Goal: Task Accomplishment & Management: Use online tool/utility

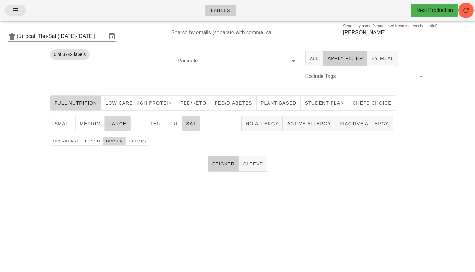
click at [16, 16] on button "button" at bounding box center [15, 11] width 21 height 12
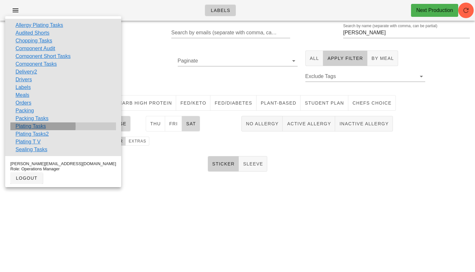
click at [33, 124] on link "Plating Tasks" at bounding box center [31, 126] width 30 height 8
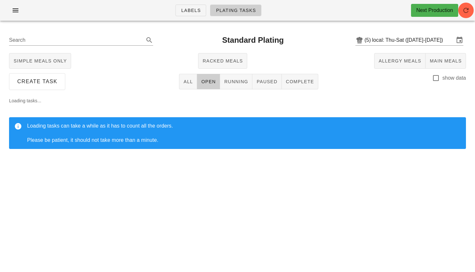
click at [381, 34] on div "Search Standard Plating (5) local: Thu-Sat ([DATE]-[DATE])" at bounding box center [238, 40] width 468 height 21
click at [384, 42] on input "local: Thu-Sat ([DATE]-[DATE])" at bounding box center [414, 40] width 82 height 10
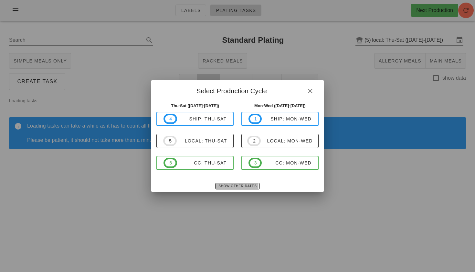
click at [237, 186] on span "Show Other Dates" at bounding box center [237, 186] width 38 height 4
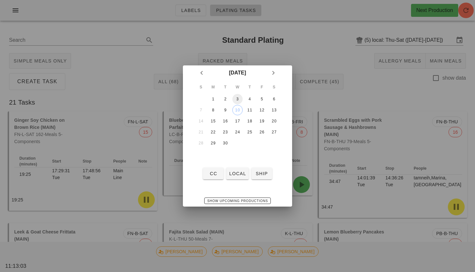
click at [234, 97] on div "3" at bounding box center [238, 99] width 10 height 5
click at [235, 173] on span "local" at bounding box center [237, 173] width 17 height 5
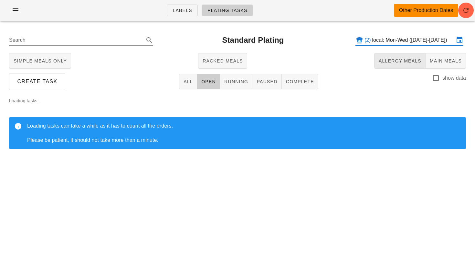
click at [413, 67] on button "Allergy Meals" at bounding box center [399, 61] width 51 height 16
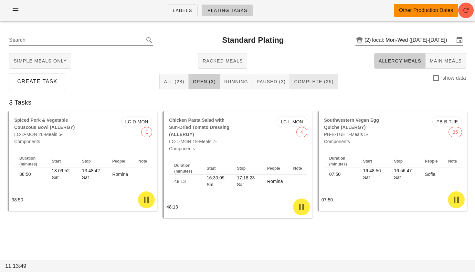
click at [328, 80] on span "Complete (25)" at bounding box center [314, 81] width 40 height 5
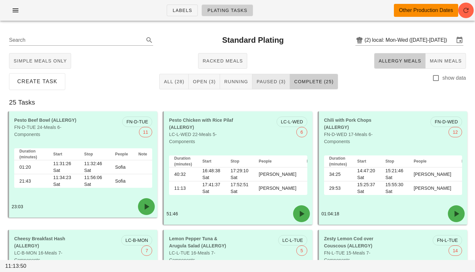
click at [267, 84] on span "Paused (3)" at bounding box center [270, 81] width 29 height 5
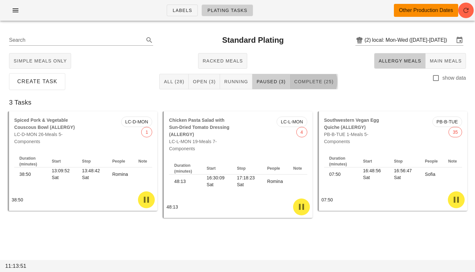
click at [307, 80] on span "Complete (25)" at bounding box center [314, 81] width 40 height 5
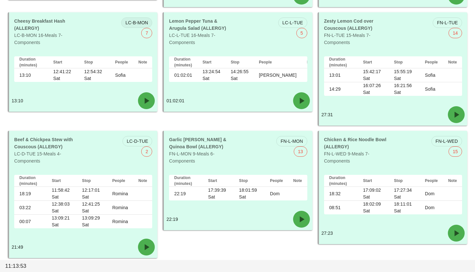
scroll to position [223, 0]
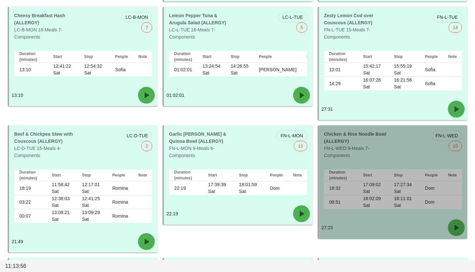
click at [368, 155] on div "Chicken & Rice Noodle Bowl (ALLERGY) FN-L-WED 9-Meals 7-Components" at bounding box center [356, 144] width 73 height 36
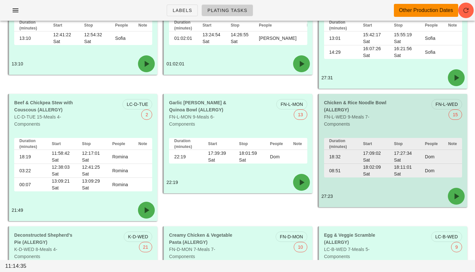
scroll to position [254, 0]
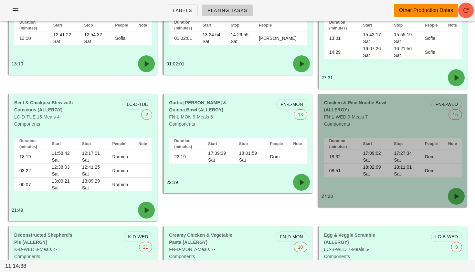
click at [353, 129] on div "Chicken & Rice Noodle Bowl (ALLERGY) FN-L-WED 9-Meals 7-Components" at bounding box center [356, 113] width 73 height 36
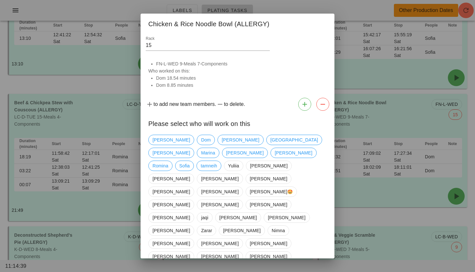
click at [372, 159] on div at bounding box center [237, 136] width 475 height 272
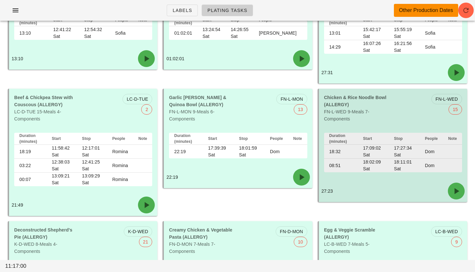
scroll to position [259, 0]
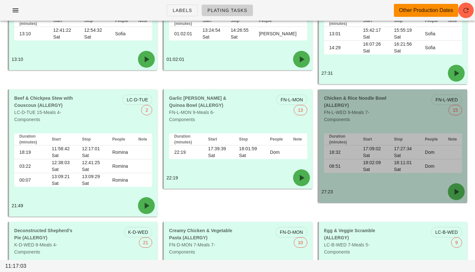
click at [386, 174] on div at bounding box center [393, 174] width 138 height 3
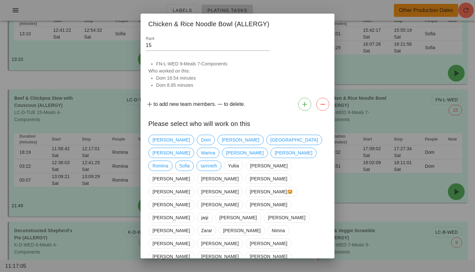
click at [386, 174] on div at bounding box center [237, 136] width 475 height 272
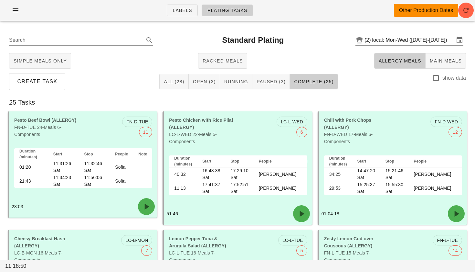
scroll to position [0, 0]
click at [400, 41] on input "local: Mon-Wed ([DATE]-[DATE])" at bounding box center [414, 40] width 82 height 10
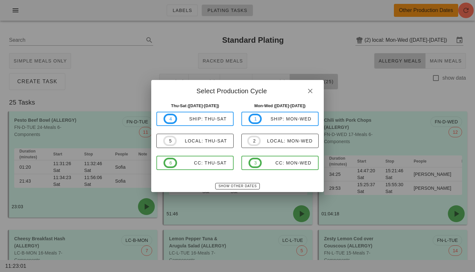
click at [64, 22] on div at bounding box center [237, 136] width 475 height 272
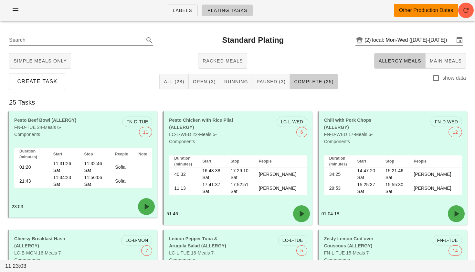
click at [413, 71] on div "Create Task All (28) Open (3) Running Paused (3) Complete (25) show data" at bounding box center [238, 81] width 468 height 21
click at [404, 63] on span "Allergy Meals" at bounding box center [400, 60] width 43 height 5
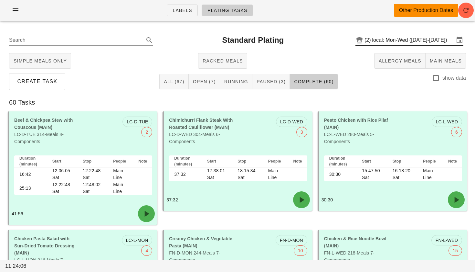
click at [405, 43] on input "local: Mon-Wed ([DATE]-[DATE])" at bounding box center [414, 40] width 82 height 10
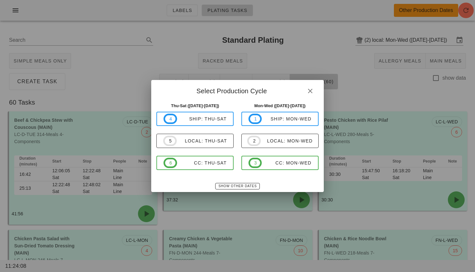
click at [236, 179] on div "Thu-Sat ([DATE]-[DATE]) 4 ship: Thu-Sat 5 local: Thu-Sat 6 CC: Thu-Sat" at bounding box center [195, 140] width 85 height 82
click at [230, 186] on span "Show Other Dates" at bounding box center [237, 186] width 38 height 4
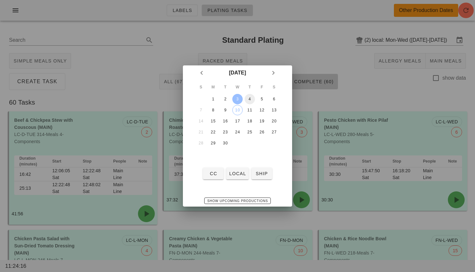
click at [252, 101] on div "4" at bounding box center [250, 99] width 10 height 5
click at [242, 174] on span "local" at bounding box center [237, 173] width 17 height 5
type input "local: Thu-Sat ([DATE]-[DATE])"
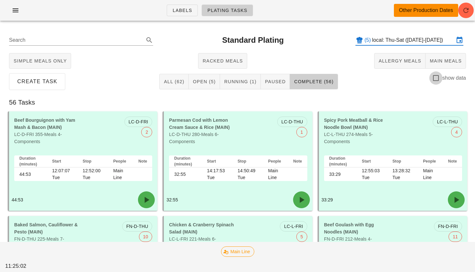
click at [436, 79] on div at bounding box center [436, 77] width 11 height 11
checkbox input "true"
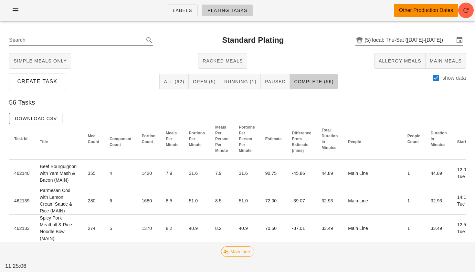
click at [439, 82] on div "show data" at bounding box center [449, 81] width 34 height 15
click at [49, 120] on span "Download CSV" at bounding box center [36, 118] width 42 height 5
click at [416, 39] on input "local: Thu-Sat ([DATE]-[DATE])" at bounding box center [414, 40] width 82 height 10
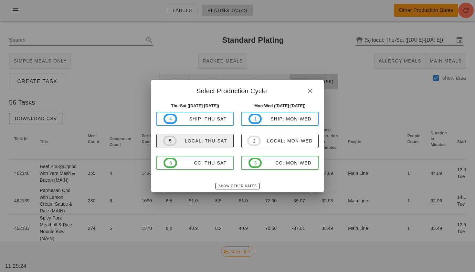
click at [214, 137] on span "5 local: Thu-Sat" at bounding box center [195, 140] width 64 height 10
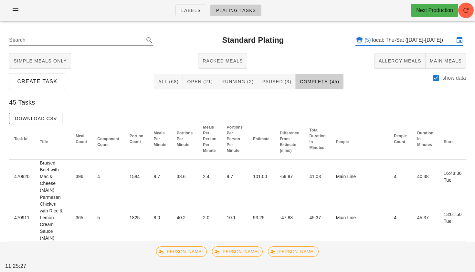
click at [394, 42] on input "local: Thu-Sat ([DATE]-[DATE])" at bounding box center [414, 40] width 82 height 10
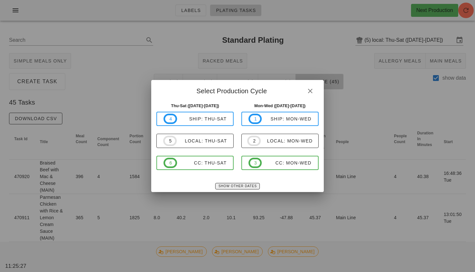
click at [225, 184] on span "Show Other Dates" at bounding box center [237, 186] width 38 height 4
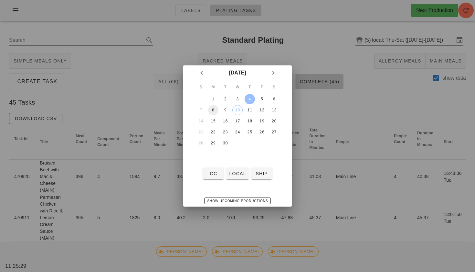
click at [212, 109] on div "8" at bounding box center [213, 110] width 10 height 5
click at [240, 175] on span "local" at bounding box center [237, 173] width 17 height 5
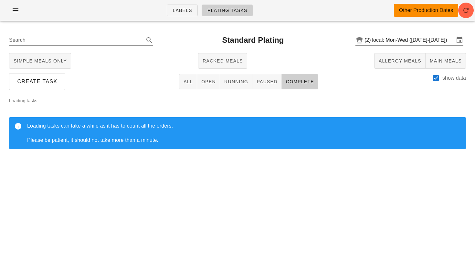
click at [339, 94] on div "Loading tasks... Loading tasks can take a while as it has to count all the orde…" at bounding box center [238, 125] width 468 height 67
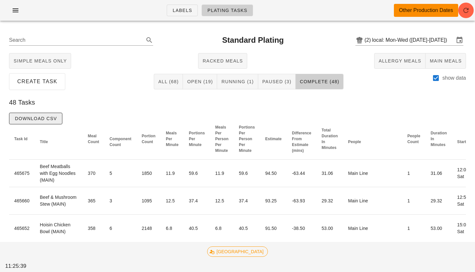
click at [56, 118] on span "Download CSV" at bounding box center [36, 118] width 42 height 5
click at [398, 42] on input "local: Mon-Wed ([DATE]-[DATE])" at bounding box center [414, 40] width 82 height 10
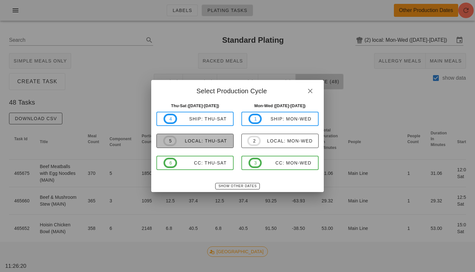
click at [211, 136] on span "5 local: Thu-Sat" at bounding box center [195, 140] width 64 height 10
type input "local: Thu-Sat ([DATE]-[DATE])"
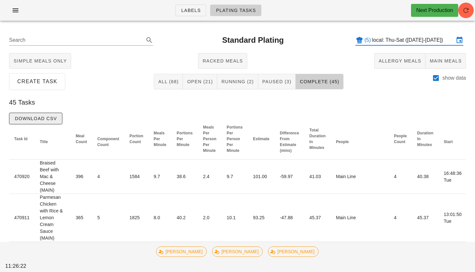
click at [49, 113] on button "Download CSV" at bounding box center [35, 119] width 53 height 12
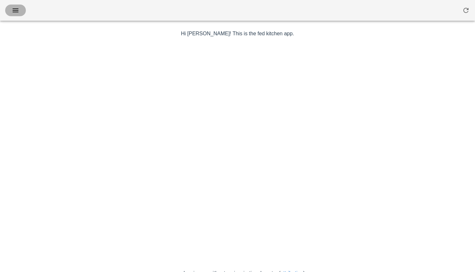
click at [18, 10] on icon "button" at bounding box center [16, 10] width 8 height 8
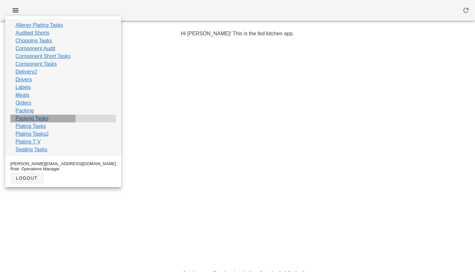
click at [33, 120] on link "Packing Tasks" at bounding box center [32, 118] width 33 height 8
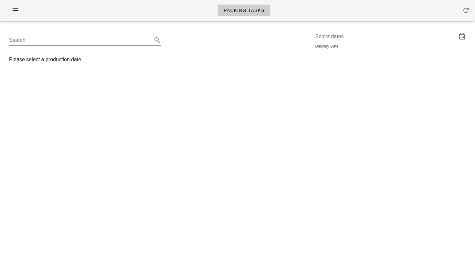
click at [343, 37] on input "Select dates" at bounding box center [387, 36] width 142 height 10
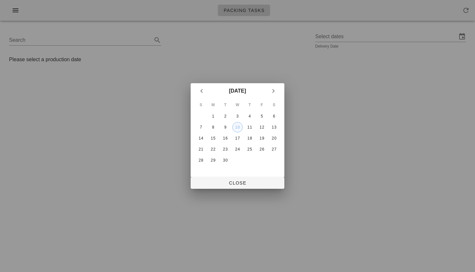
click at [239, 125] on div "10" at bounding box center [238, 127] width 10 height 5
click at [228, 182] on span "Close" at bounding box center [237, 182] width 83 height 5
type input "Wednesday September 10"
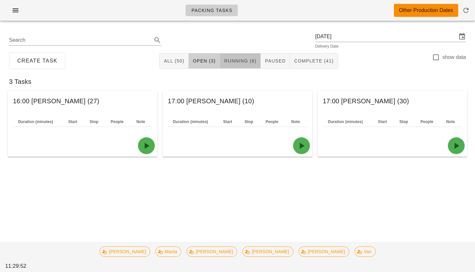
click at [237, 64] on button "Running (6)" at bounding box center [240, 61] width 41 height 16
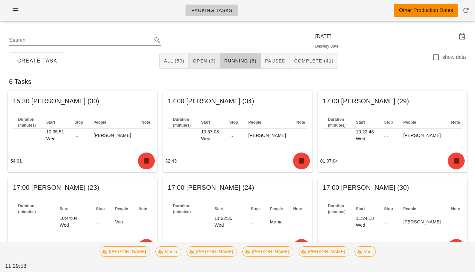
click at [211, 63] on span "Open (3)" at bounding box center [204, 60] width 23 height 5
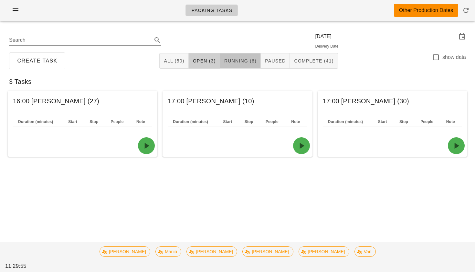
click at [234, 63] on span "Running (6)" at bounding box center [240, 60] width 33 height 5
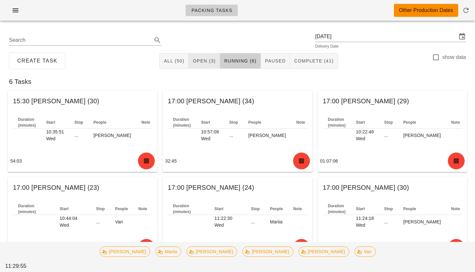
click at [215, 62] on span "Open (3)" at bounding box center [204, 60] width 23 height 5
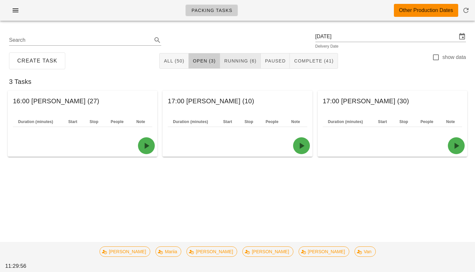
click at [222, 62] on button "Running (6)" at bounding box center [240, 61] width 41 height 16
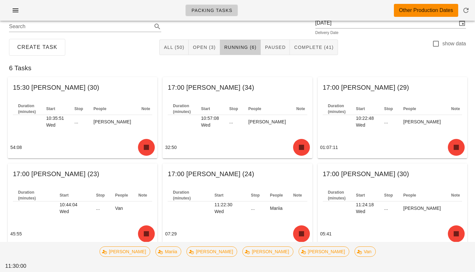
scroll to position [10, 0]
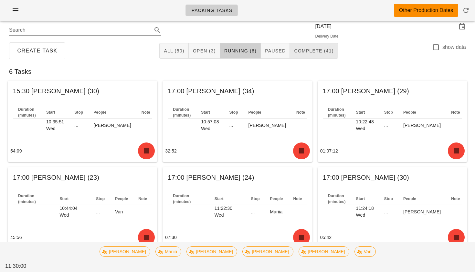
click at [299, 51] on span "Complete (41)" at bounding box center [314, 50] width 40 height 5
